Goal: Information Seeking & Learning: Learn about a topic

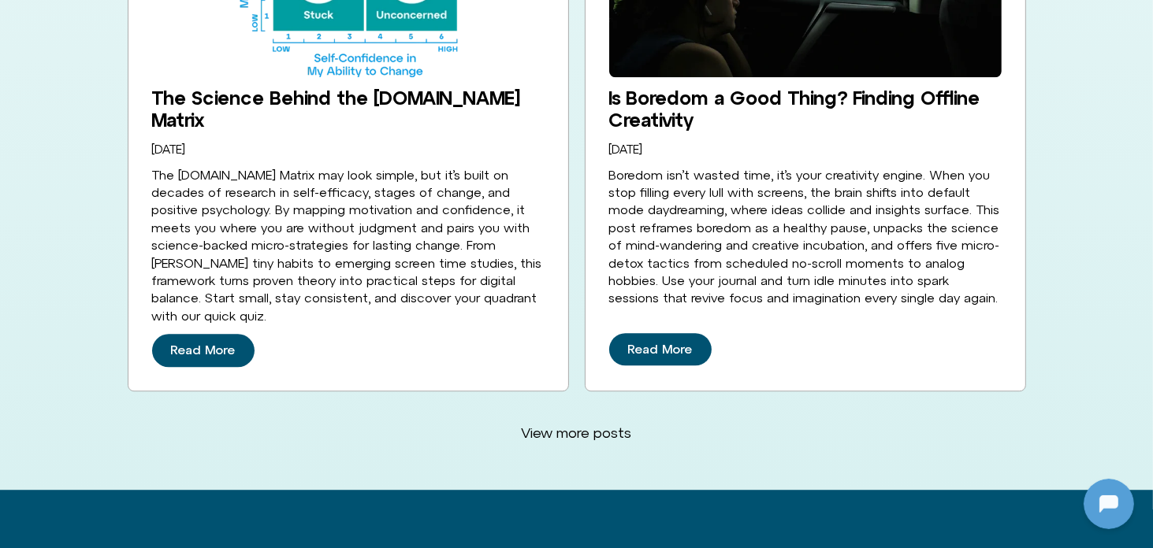
scroll to position [4097, 0]
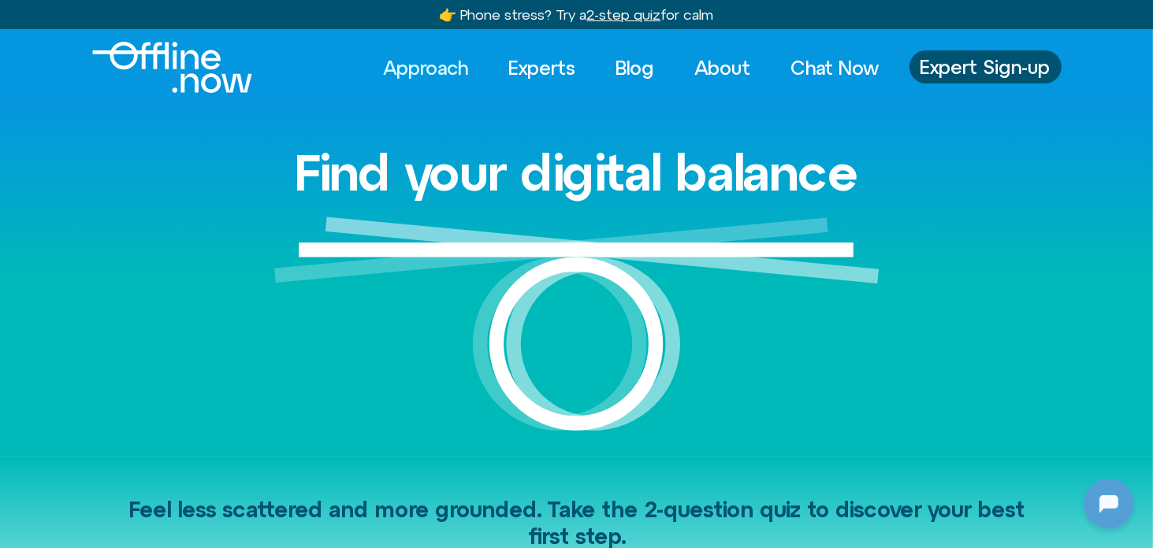
click at [435, 69] on link "Approach" at bounding box center [426, 67] width 113 height 35
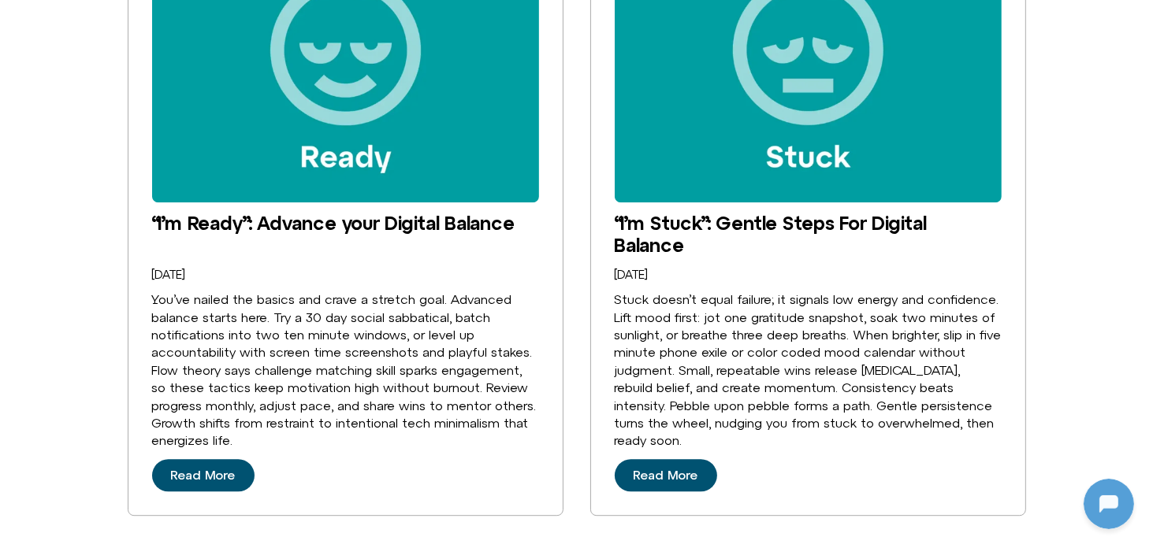
scroll to position [4018, 0]
